Goal: Task Accomplishment & Management: Complete application form

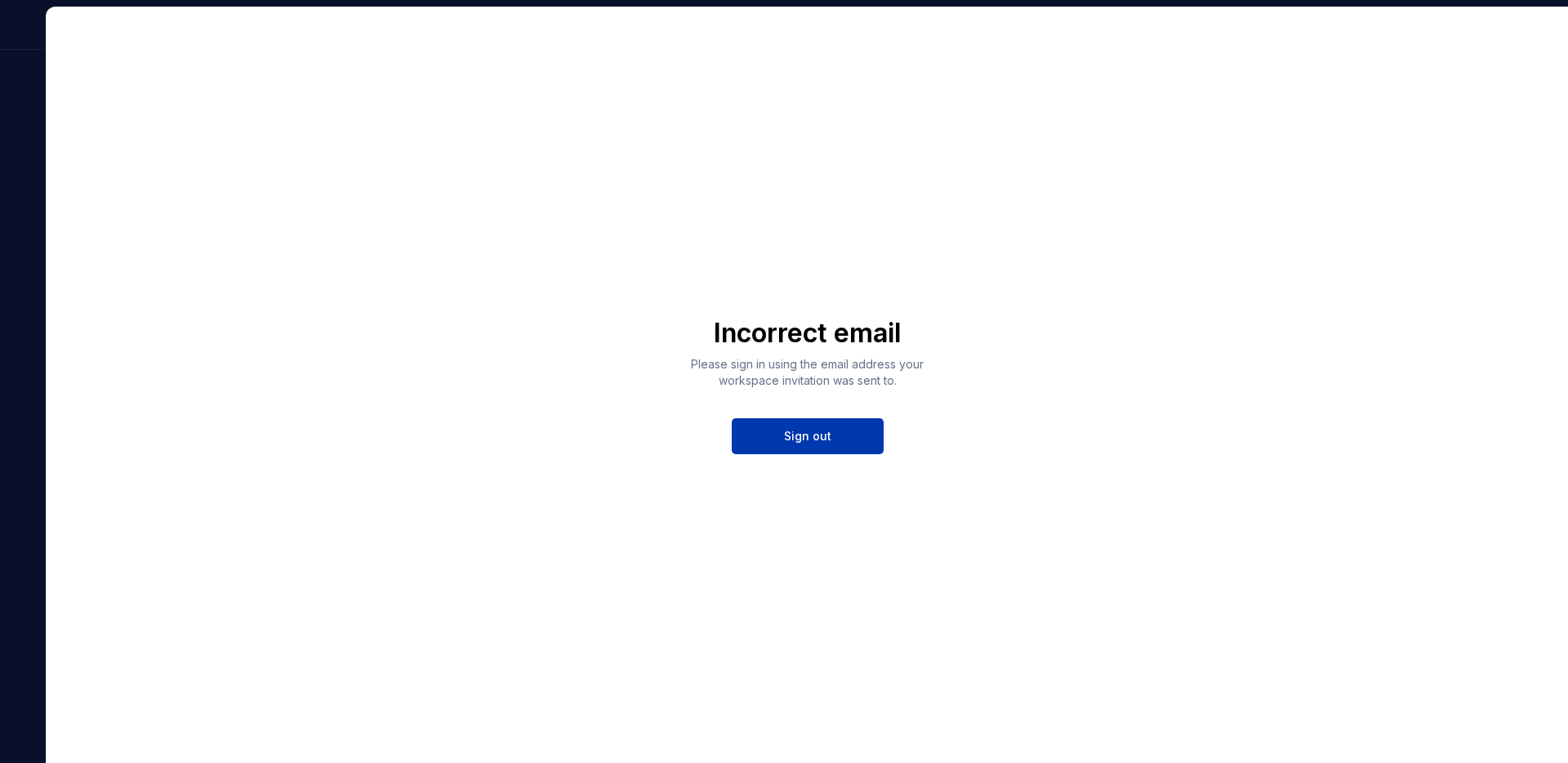
click at [793, 442] on span "Sign out" at bounding box center [808, 436] width 47 height 16
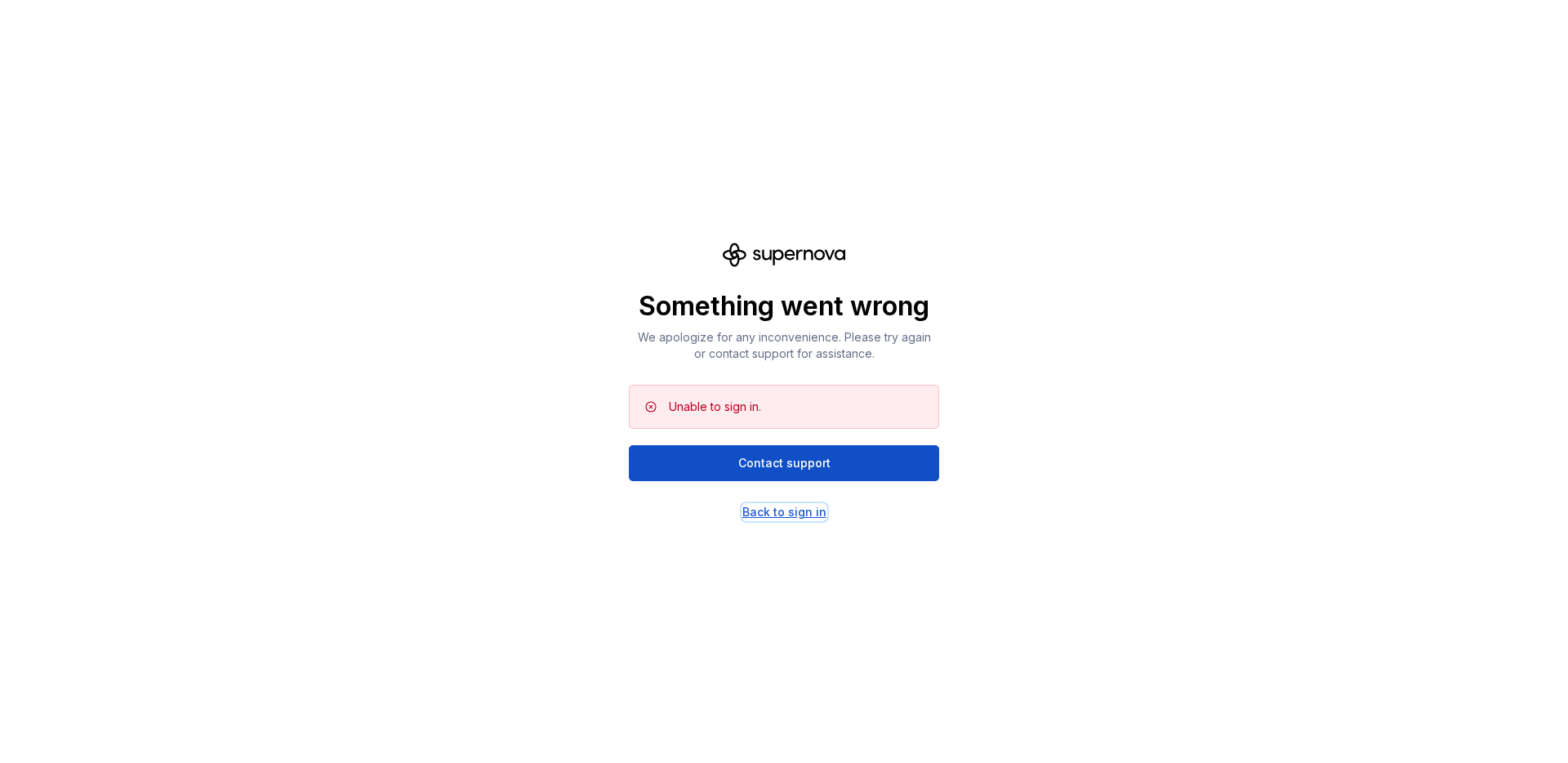
click at [764, 516] on div "Back to sign in" at bounding box center [784, 512] width 84 height 16
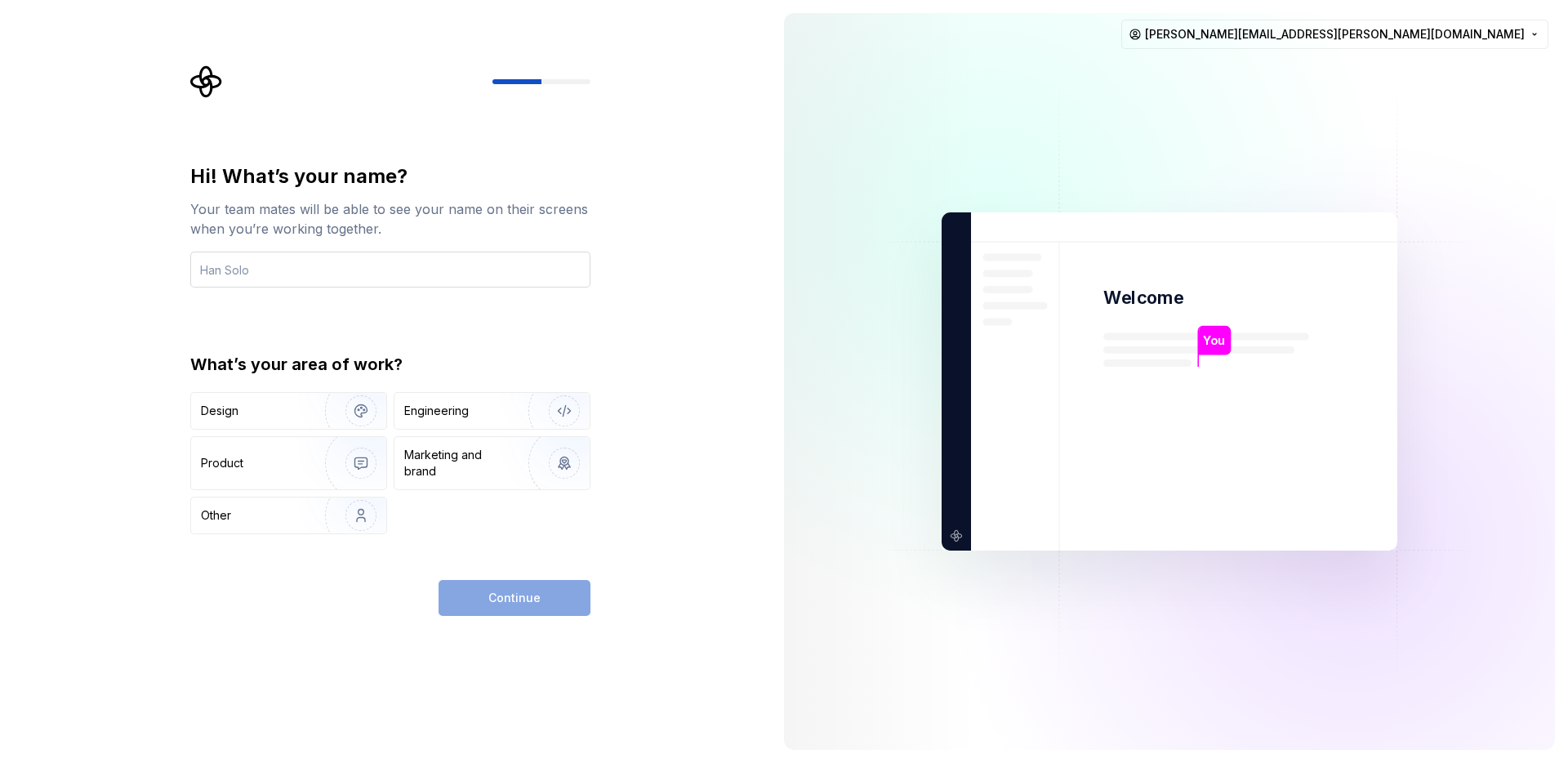
click at [401, 264] on input "text" at bounding box center [390, 269] width 400 height 36
type input "Felipe Trigueiro"
type button "Design"
click at [325, 409] on img "button" at bounding box center [350, 411] width 105 height 109
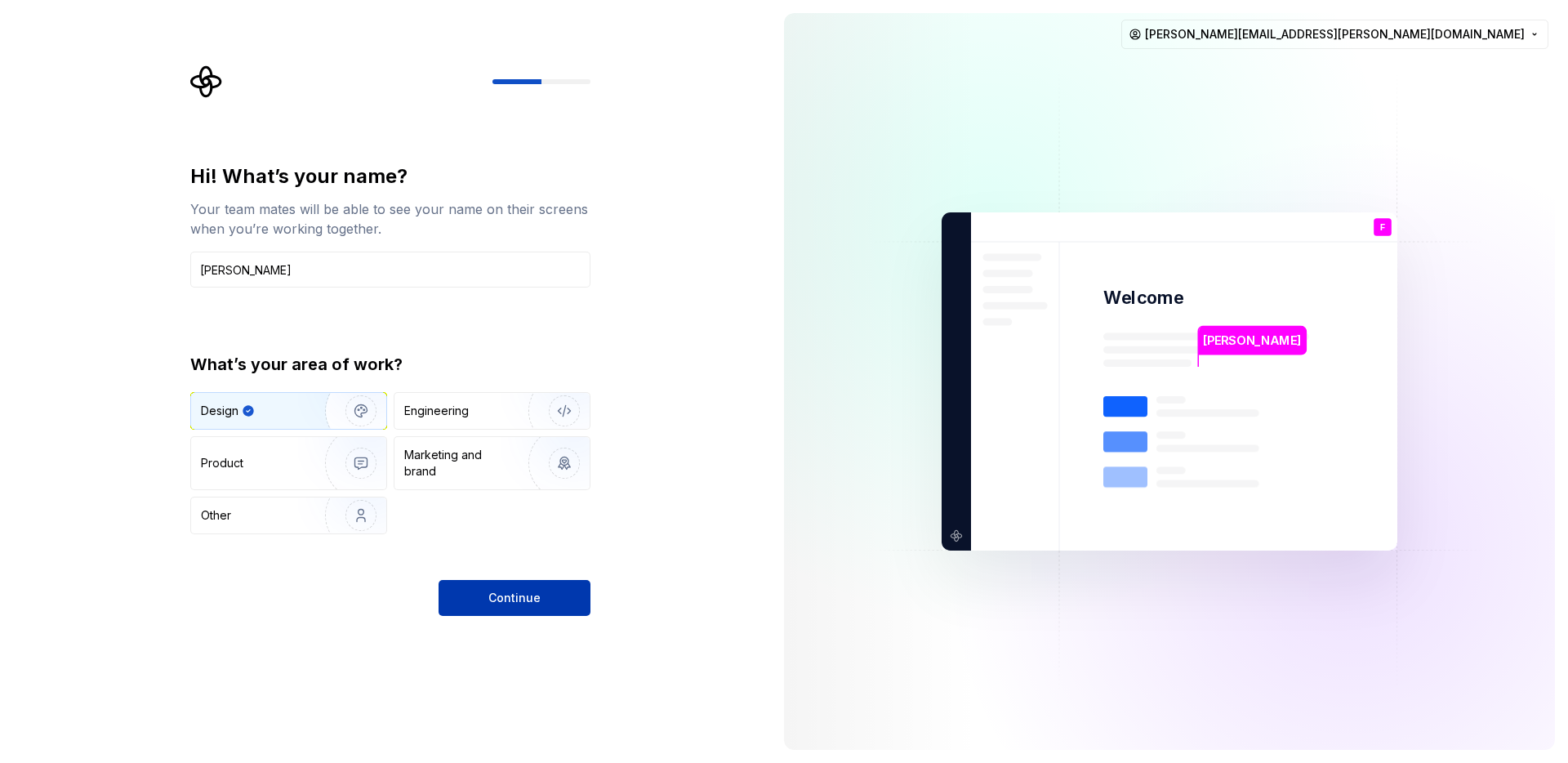
click at [538, 606] on button "Continue" at bounding box center [514, 597] width 152 height 36
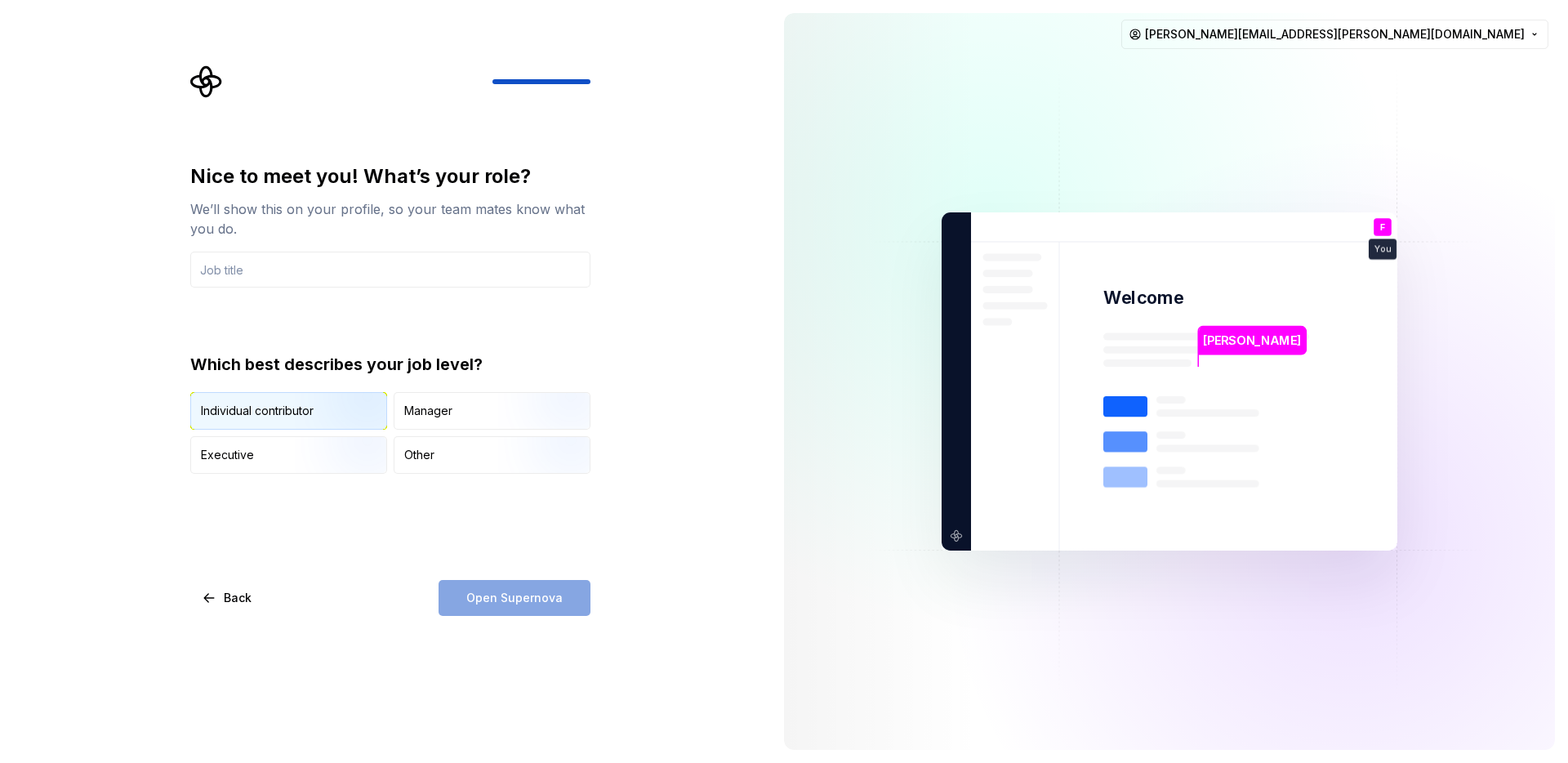
click at [242, 413] on div "Individual contributor" at bounding box center [257, 411] width 113 height 16
click at [271, 273] on input "text" at bounding box center [390, 269] width 400 height 36
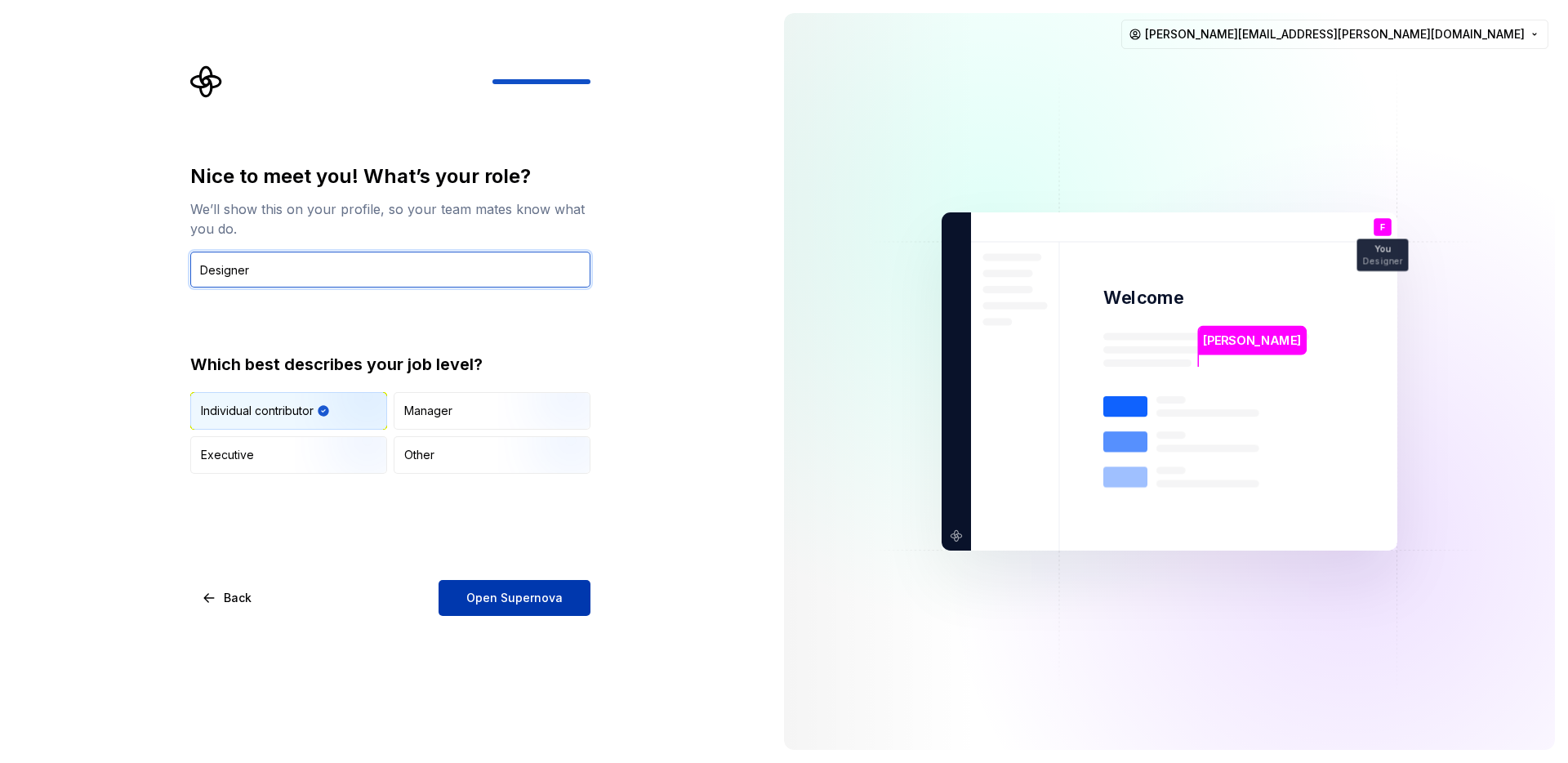
type input "Designer"
click at [532, 600] on span "Open Supernova" at bounding box center [514, 598] width 97 height 16
